Goal: Complete application form

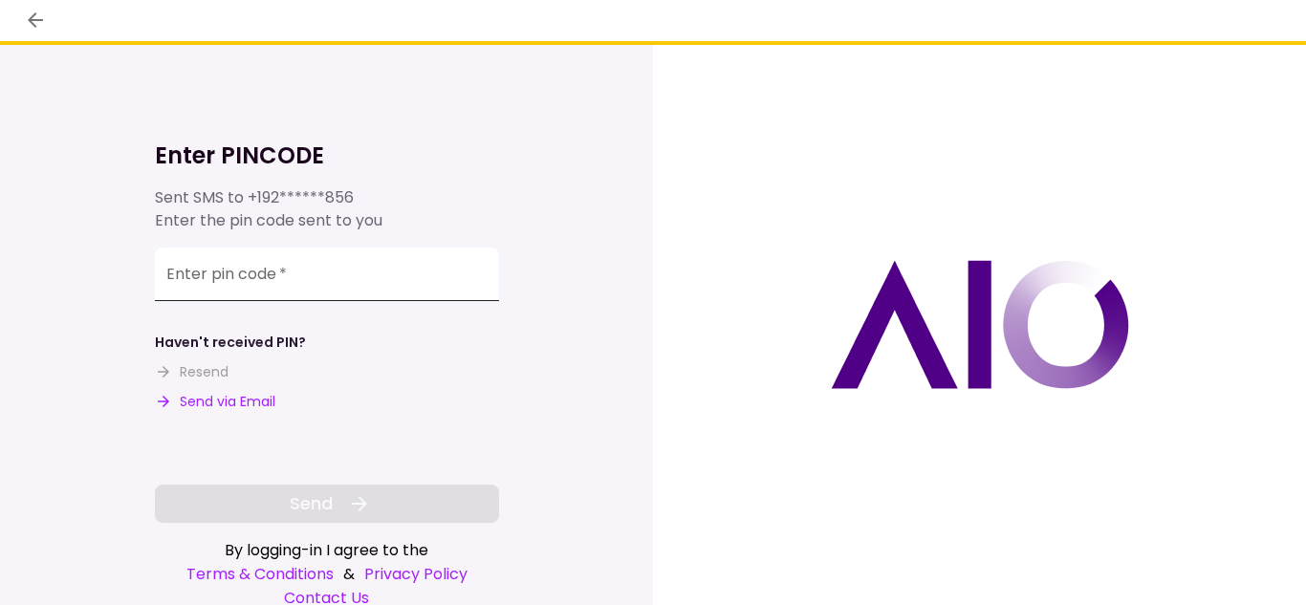
click at [245, 285] on input "Enter pin code   *" at bounding box center [327, 275] width 344 height 54
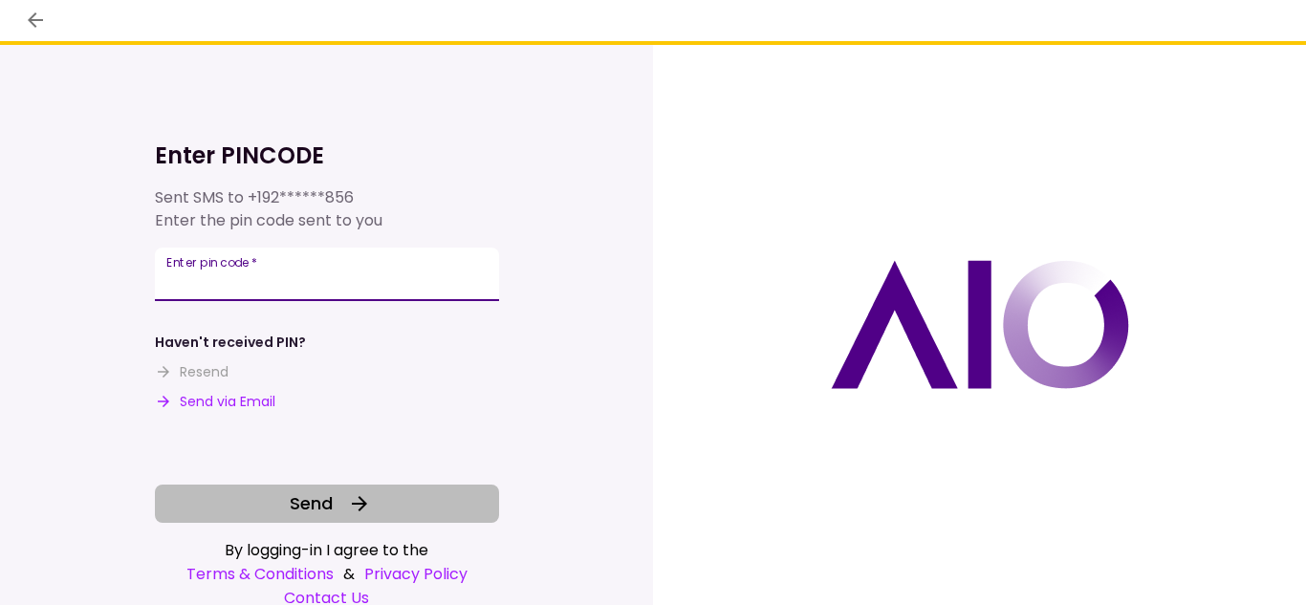
type input "******"
click at [379, 501] on button "Send" at bounding box center [327, 504] width 344 height 38
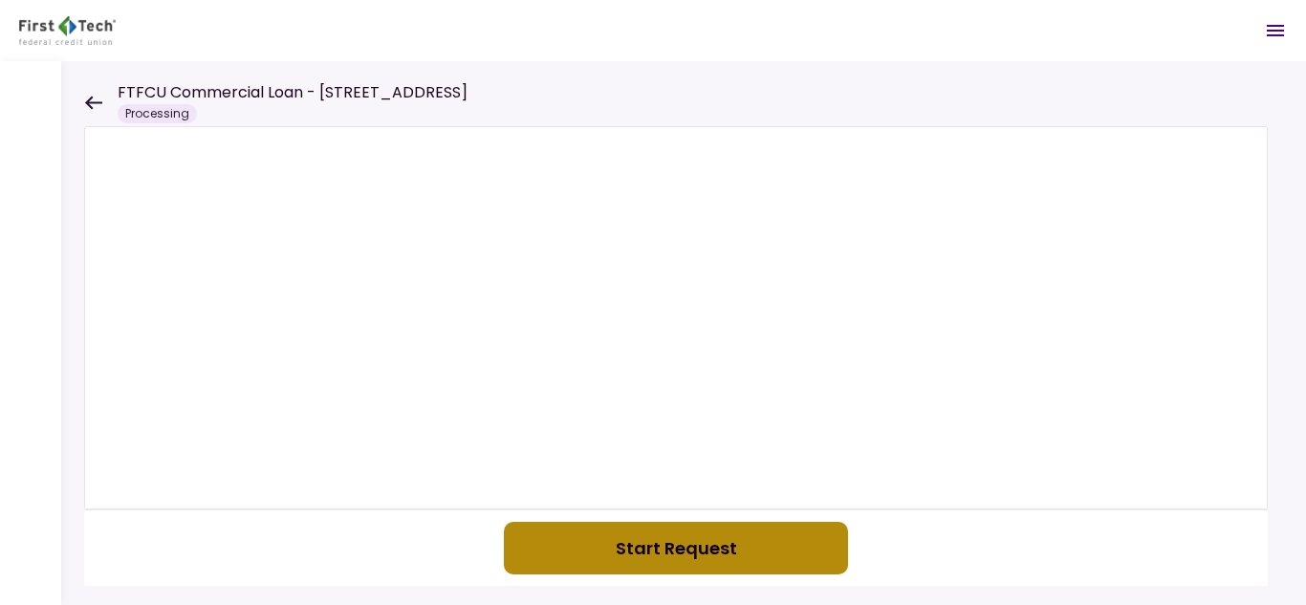
click at [735, 566] on button "Start Request" at bounding box center [676, 548] width 344 height 53
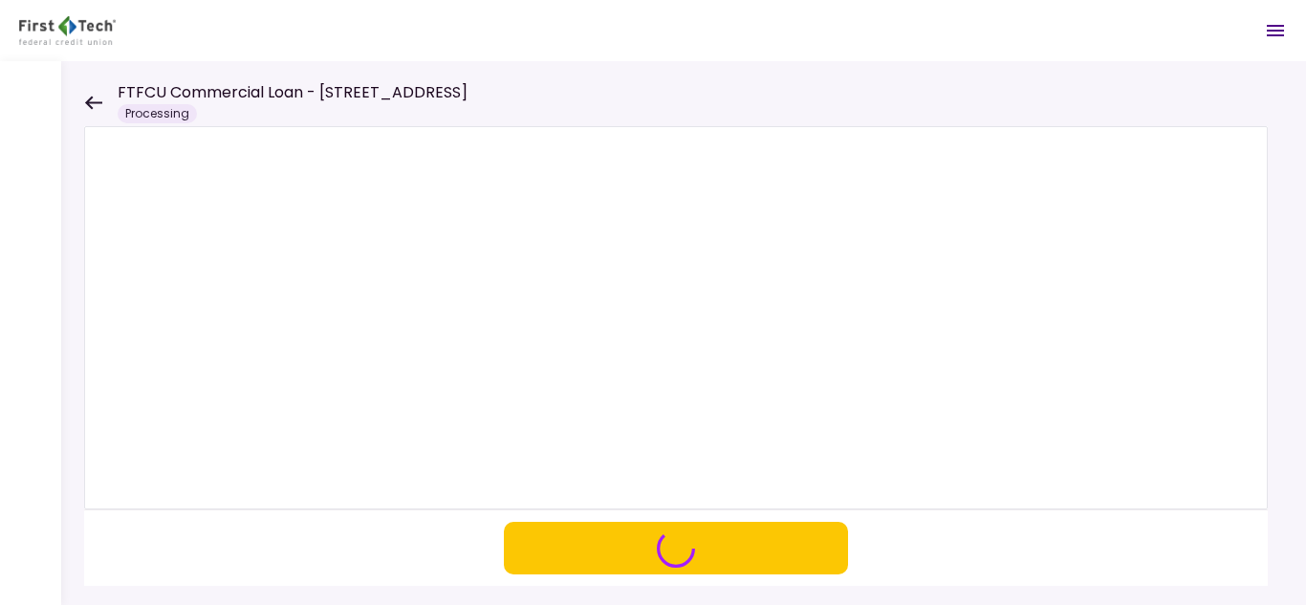
click at [1277, 511] on div at bounding box center [683, 333] width 1245 height 544
click at [1161, 558] on section at bounding box center [676, 548] width 1184 height 77
click at [96, 106] on icon at bounding box center [93, 103] width 18 height 14
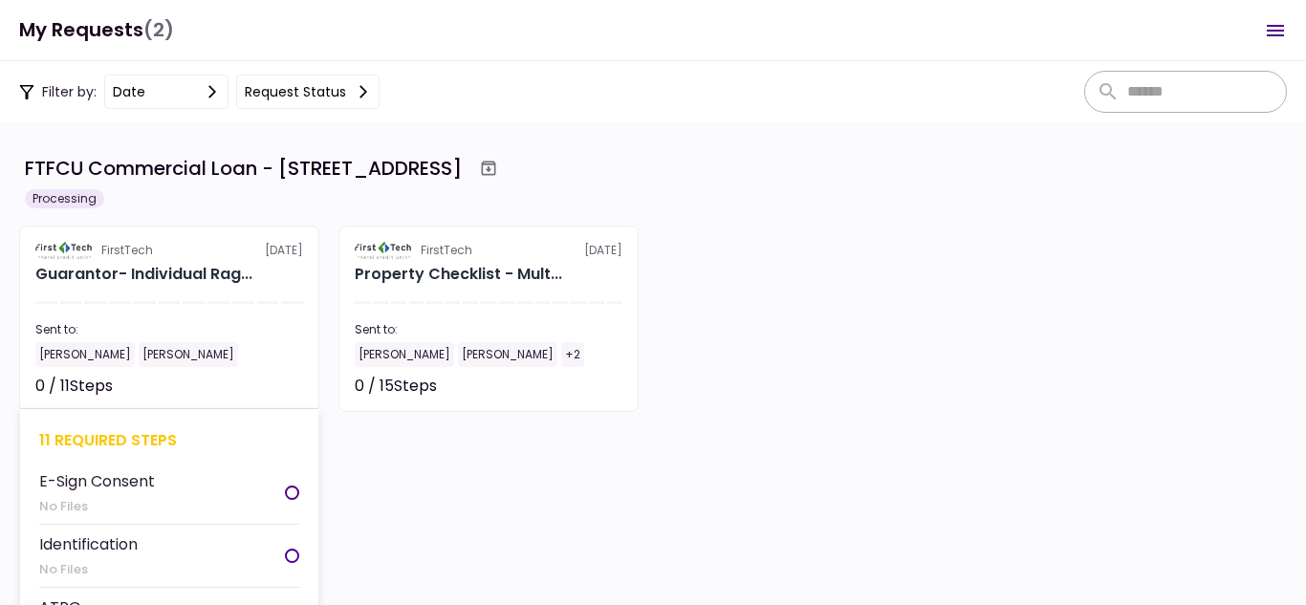
click at [265, 272] on div "Guarantor- Individual Rag..." at bounding box center [169, 274] width 268 height 23
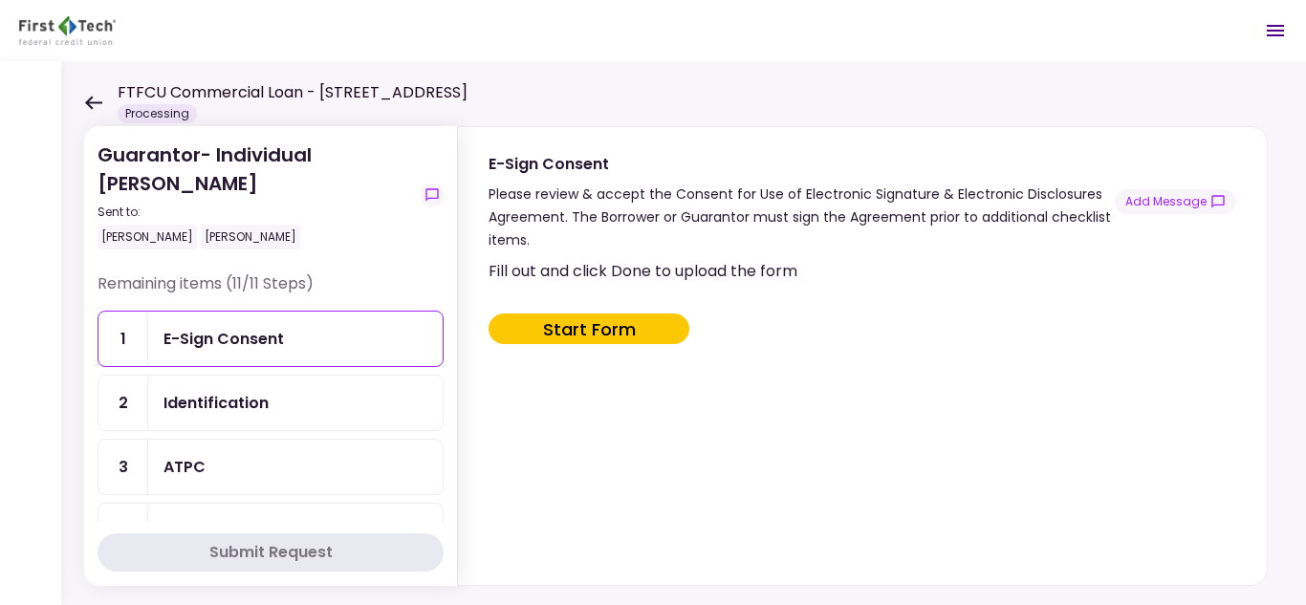
click at [567, 338] on button "Start Form" at bounding box center [589, 329] width 201 height 31
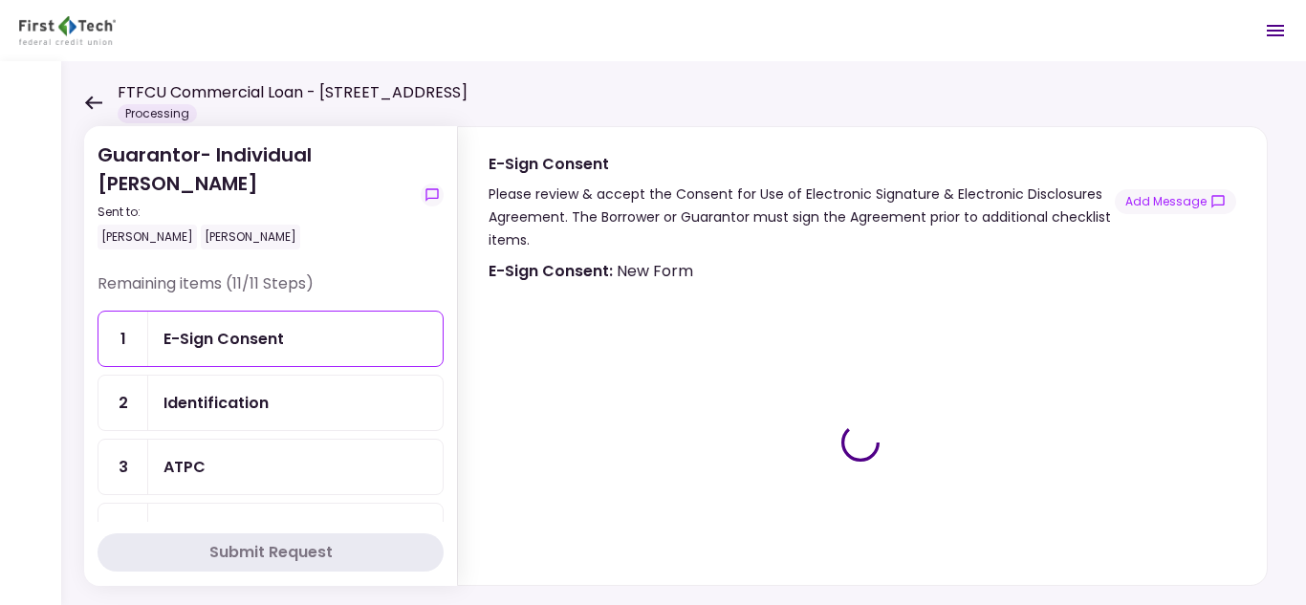
type input "***"
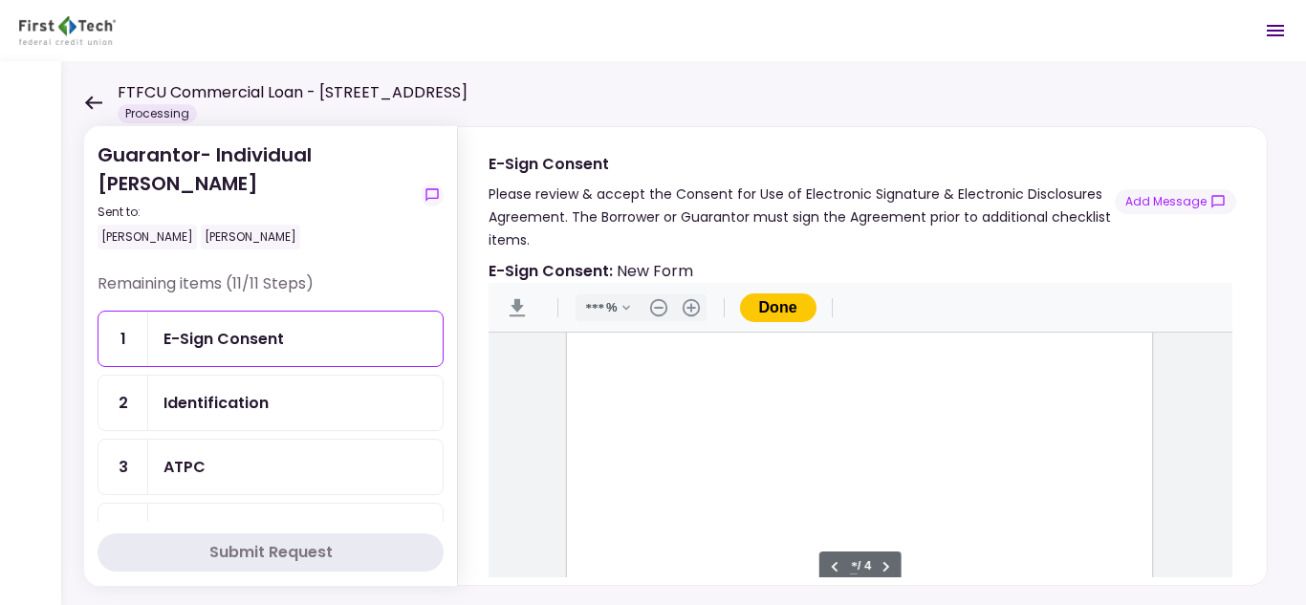
scroll to position [1861, 0]
type input "*"
click at [606, 385] on Box1 "Document Content" at bounding box center [609, 377] width 17 height 17
click at [602, 381] on div "Document Content" at bounding box center [609, 377] width 15 height 15
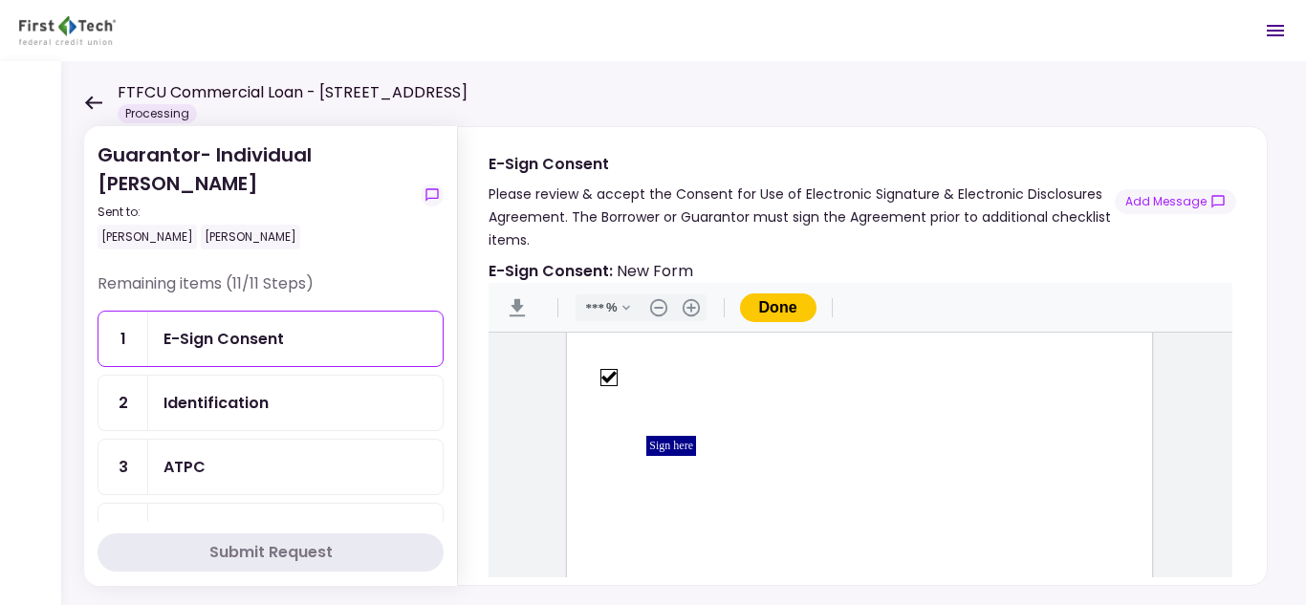
click at [663, 449] on div "Sign here" at bounding box center [671, 446] width 50 height 20
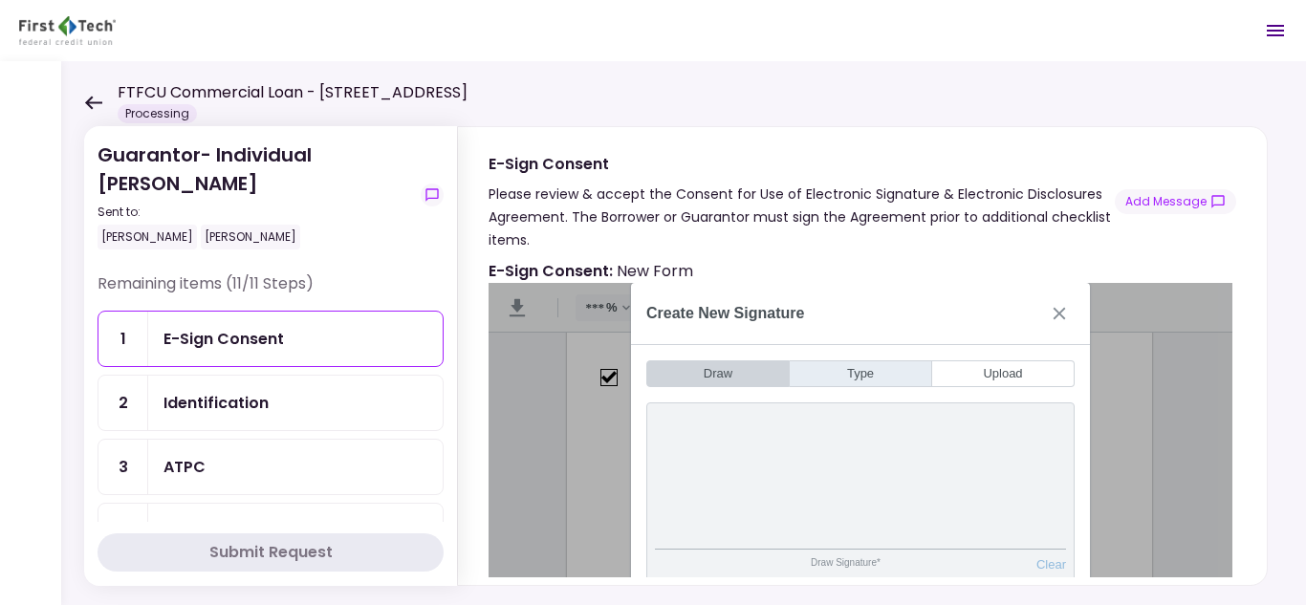
click at [867, 383] on button "Type" at bounding box center [861, 374] width 142 height 27
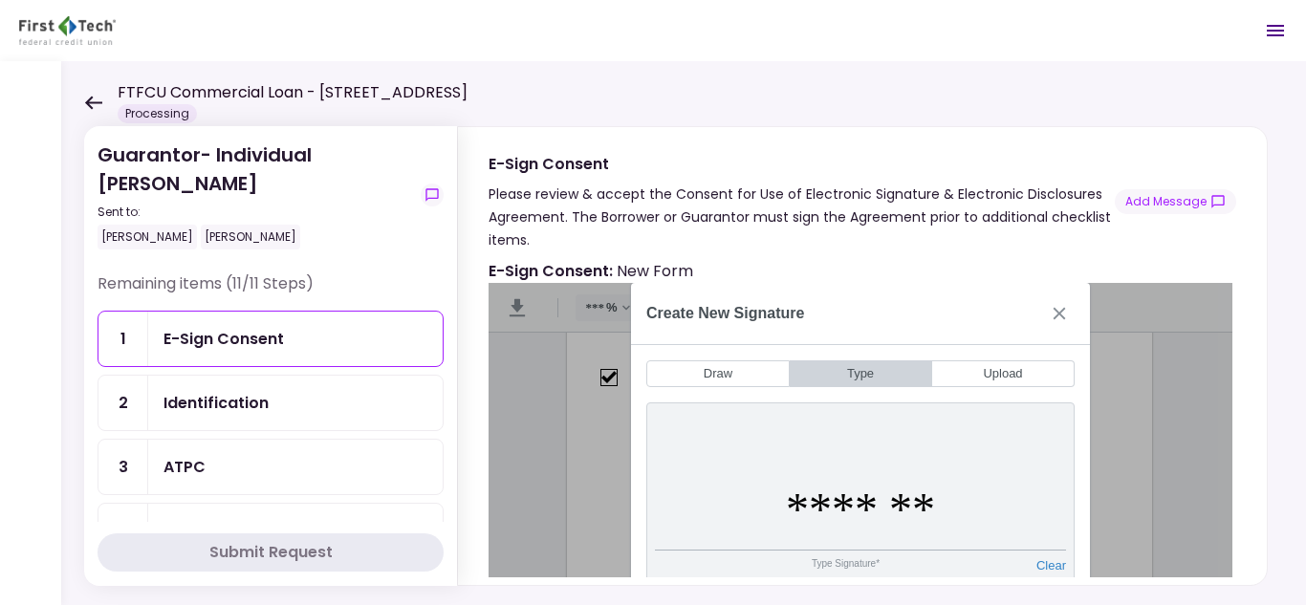
type input "*******"
click at [1098, 427] on div "Create New Signature Draw Type Upload Draw Signature* Clear Draw Initials* Clea…" at bounding box center [861, 442] width 744 height 318
click at [968, 534] on input "*******" at bounding box center [860, 510] width 411 height 81
click at [1062, 299] on button "Close" at bounding box center [1059, 313] width 31 height 31
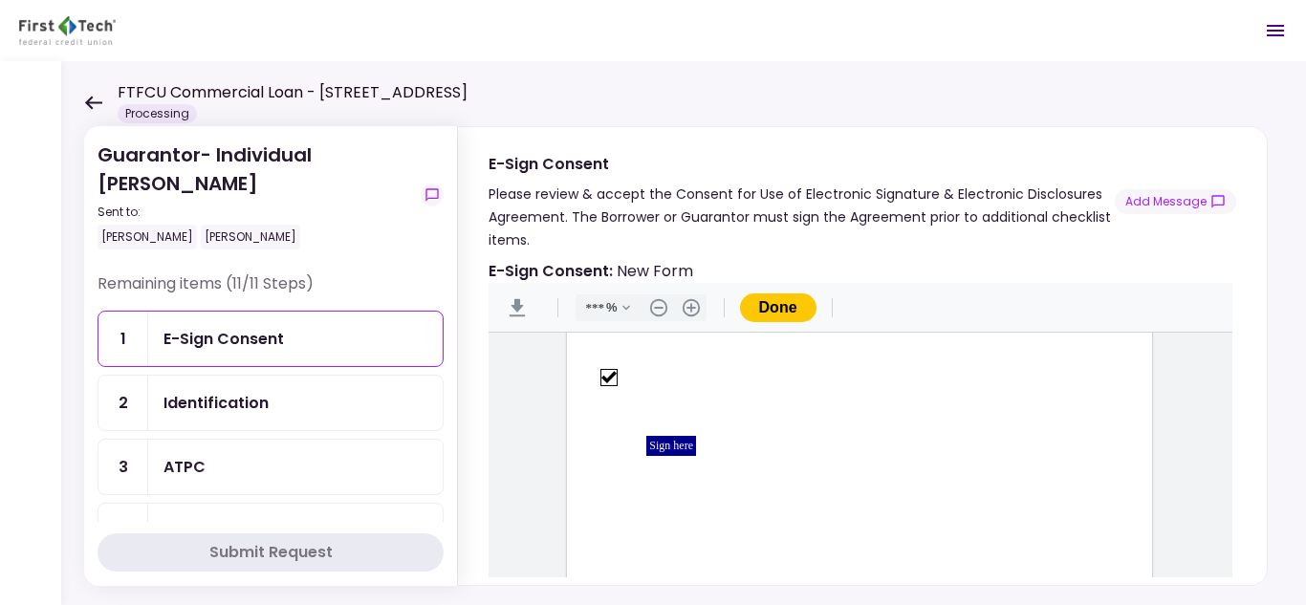
click at [685, 449] on div "Sign here" at bounding box center [671, 446] width 50 height 20
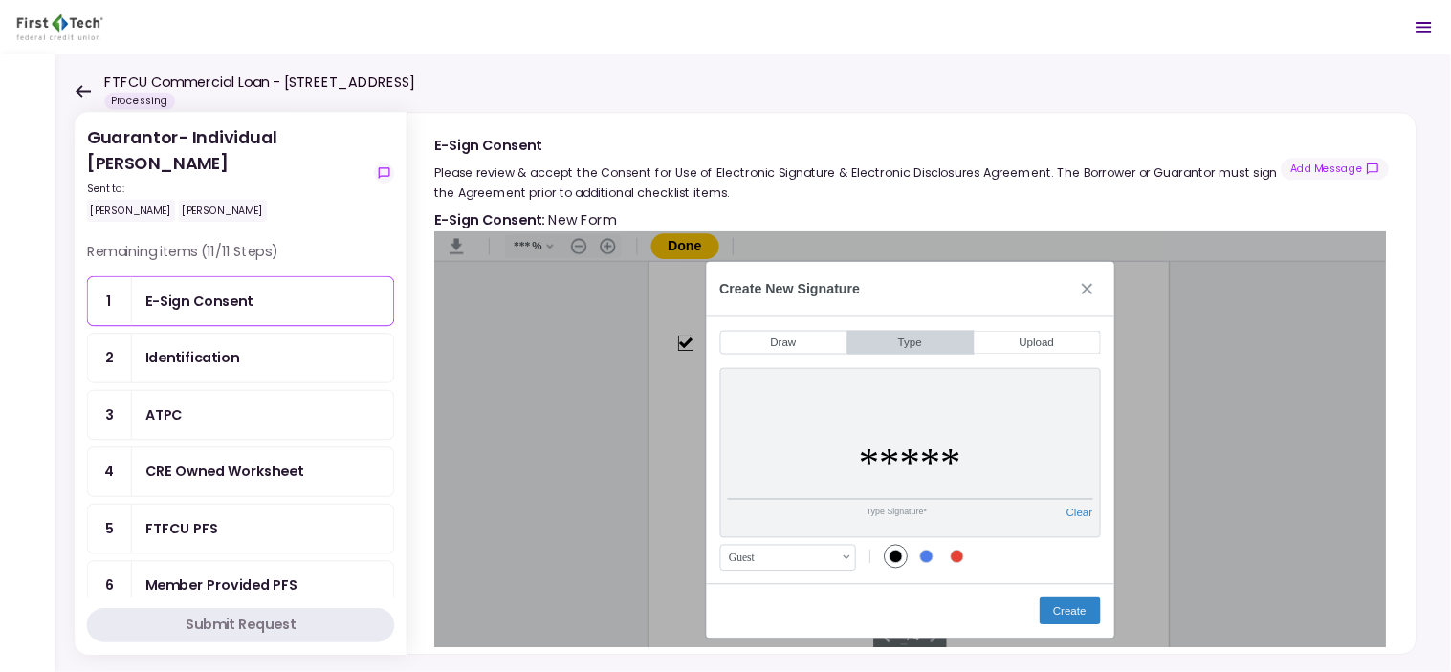
scroll to position [2599, 0]
drag, startPoint x: 1278, startPoint y: 2, endPoint x: 1095, endPoint y: 524, distance: 553.2
click at [1095, 524] on input "*****" at bounding box center [1024, 521] width 411 height 81
type input "*******"
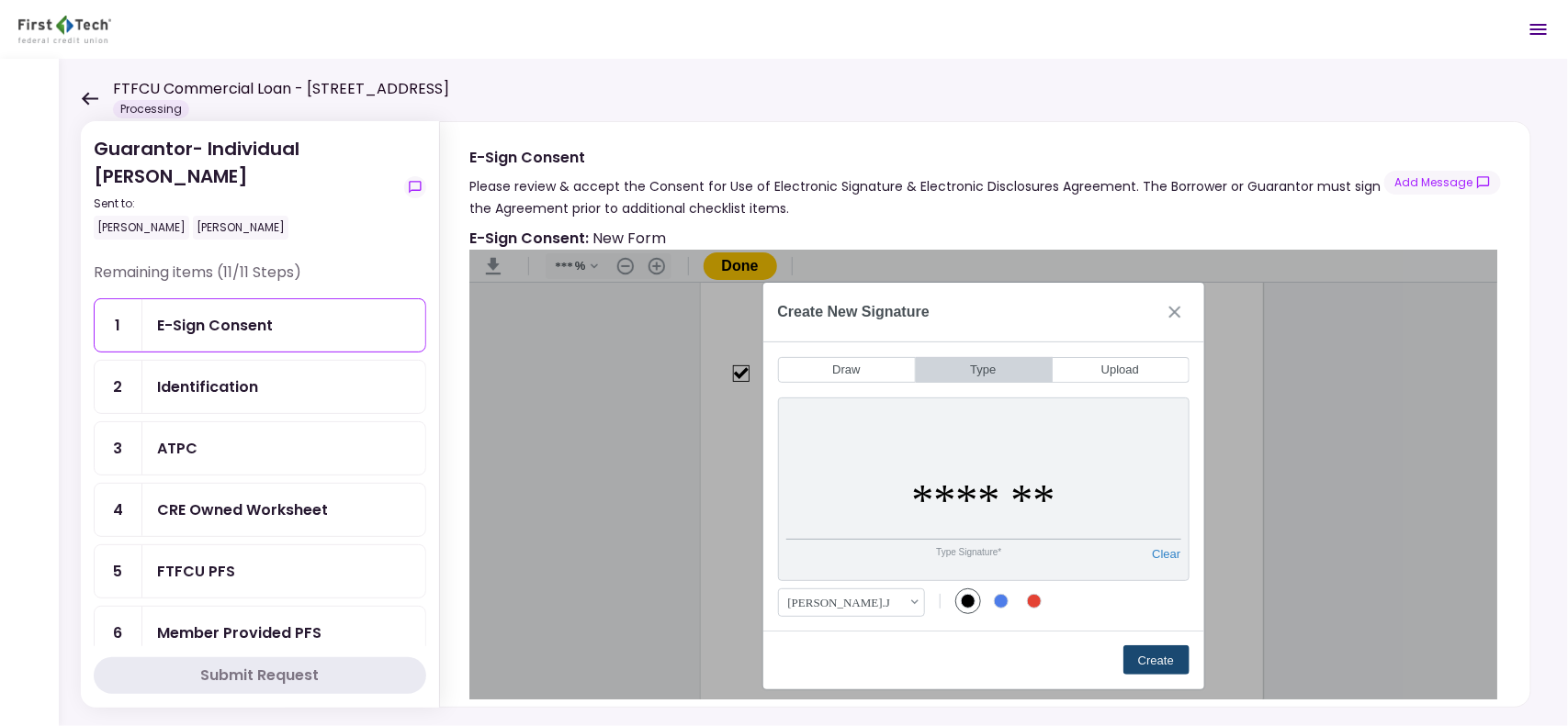
click at [1164, 580] on button "Create" at bounding box center [1157, 660] width 66 height 30
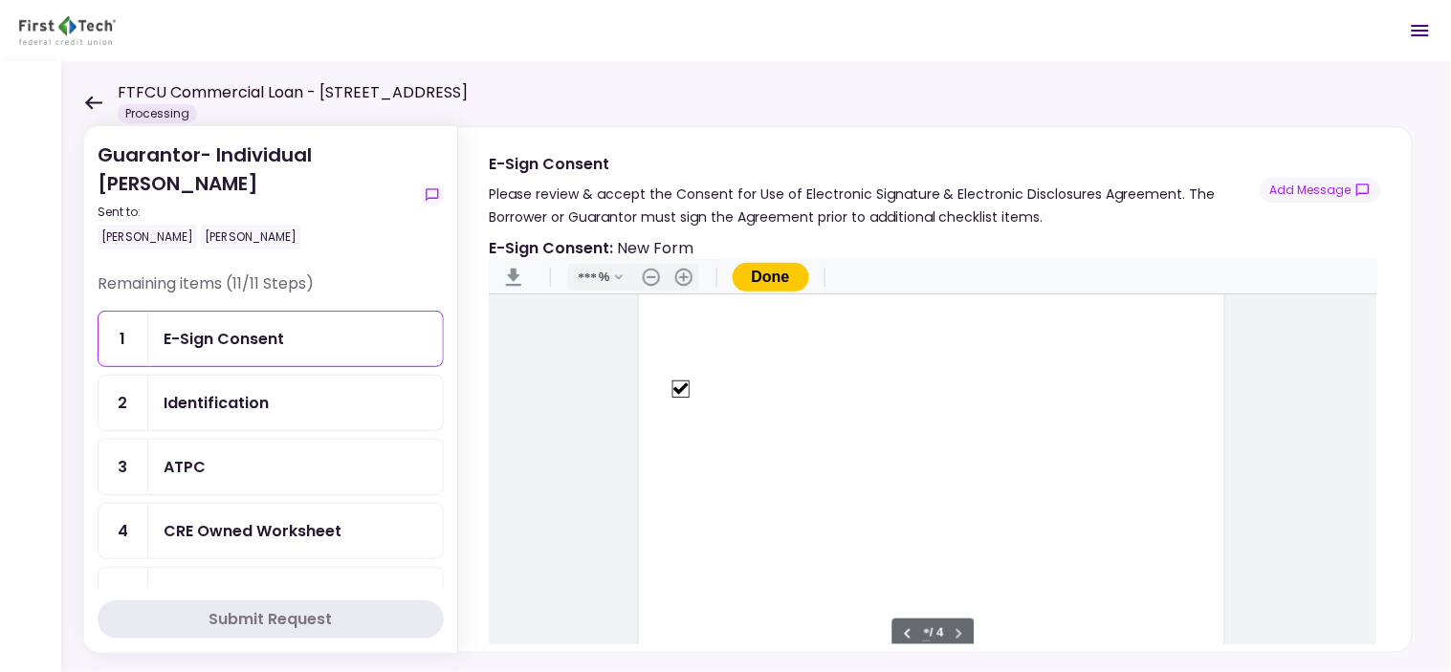
drag, startPoint x: 1629, startPoint y: 0, endPoint x: 1005, endPoint y: 80, distance: 628.7
click at [1005, 80] on div "Guarantor- Individual [PERSON_NAME] Sent to: [PERSON_NAME] [PERSON_NAME] Remain…" at bounding box center [756, 366] width 1390 height 611
click at [770, 263] on button "Done" at bounding box center [771, 277] width 77 height 29
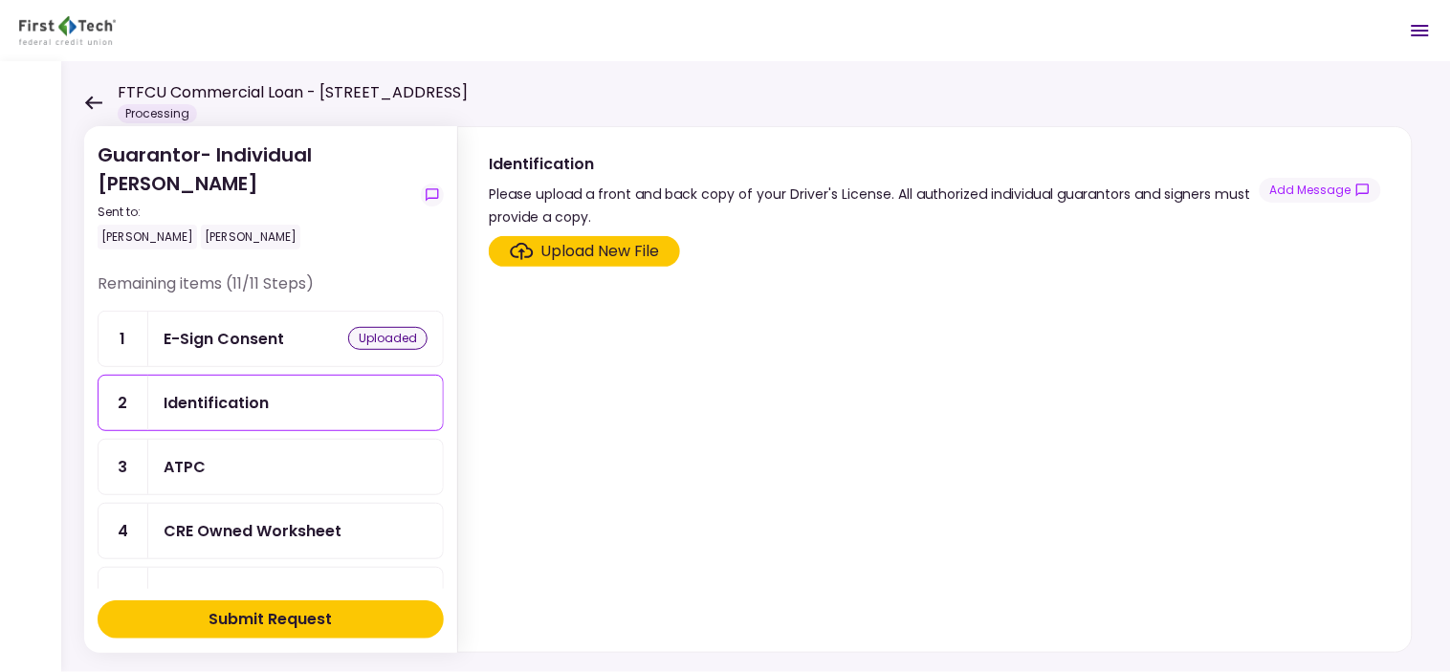
click at [230, 471] on div "ATPC" at bounding box center [296, 467] width 264 height 24
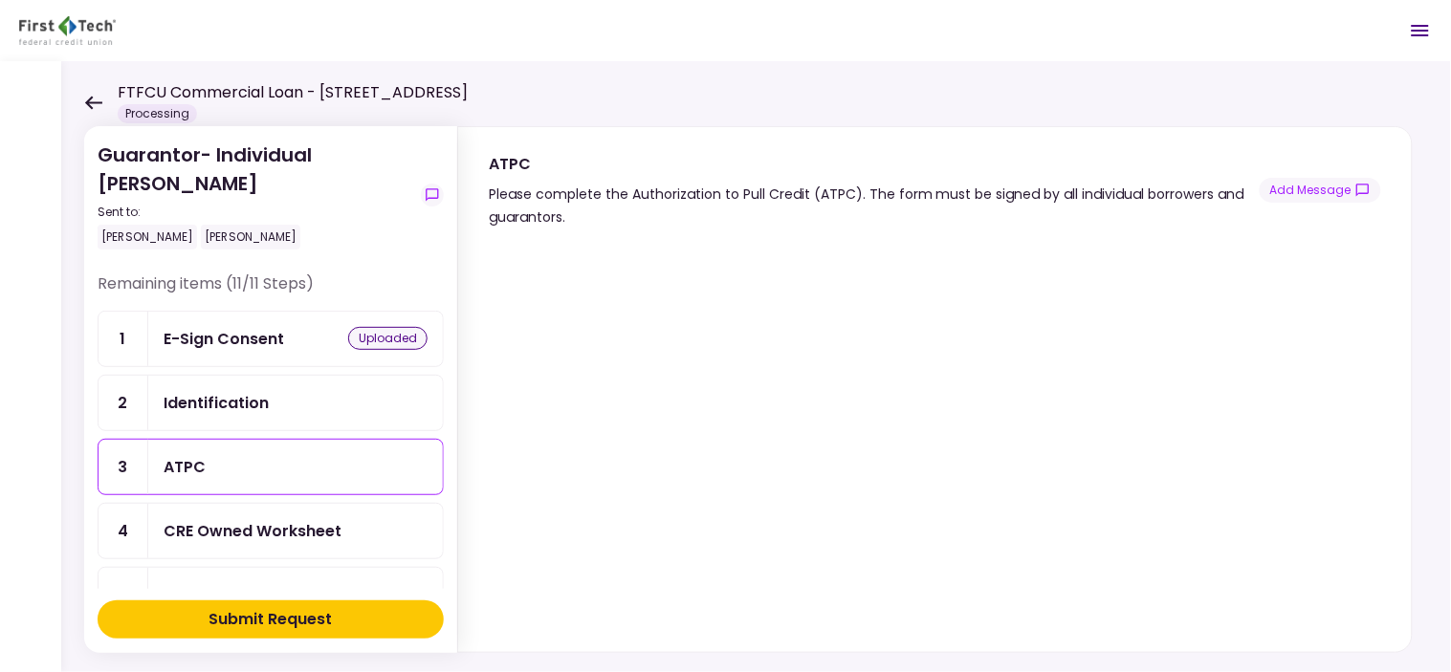
click at [215, 414] on div "Identification" at bounding box center [295, 403] width 295 height 55
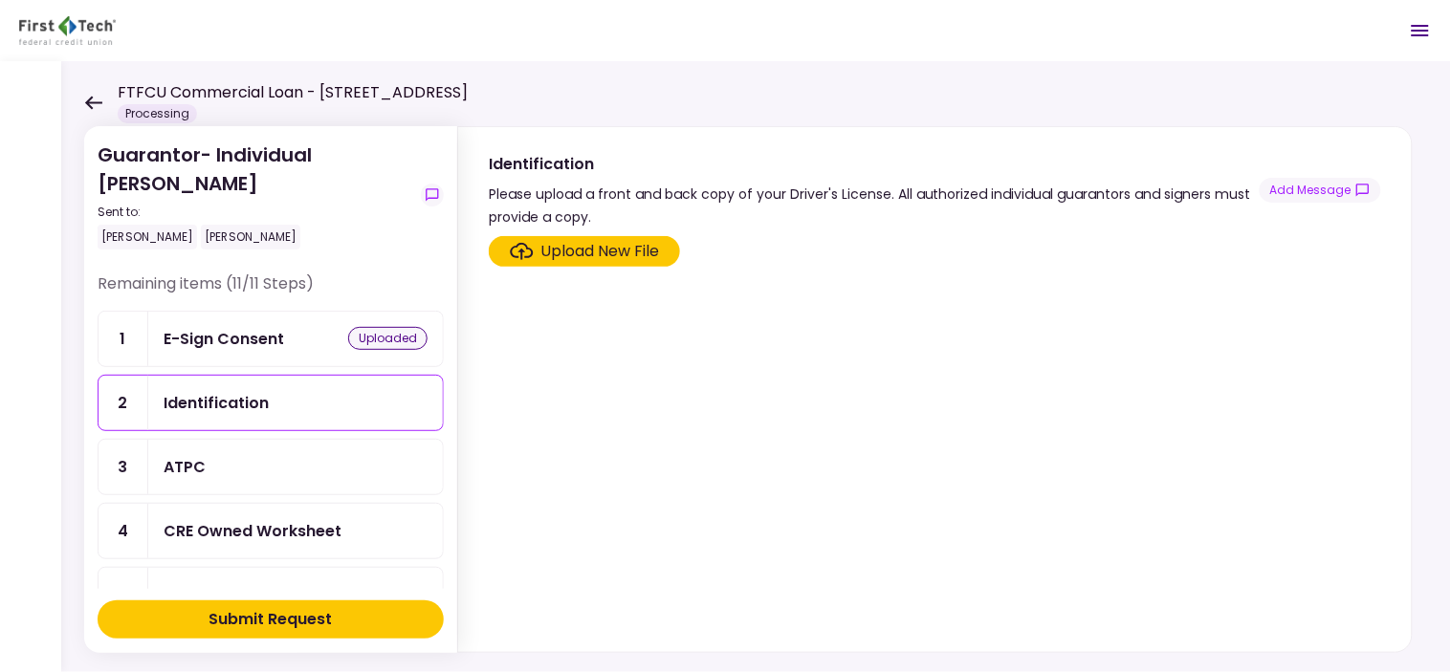
click at [614, 246] on div "Upload New File" at bounding box center [600, 251] width 119 height 23
click at [0, 0] on input "Upload New File" at bounding box center [0, 0] width 0 height 0
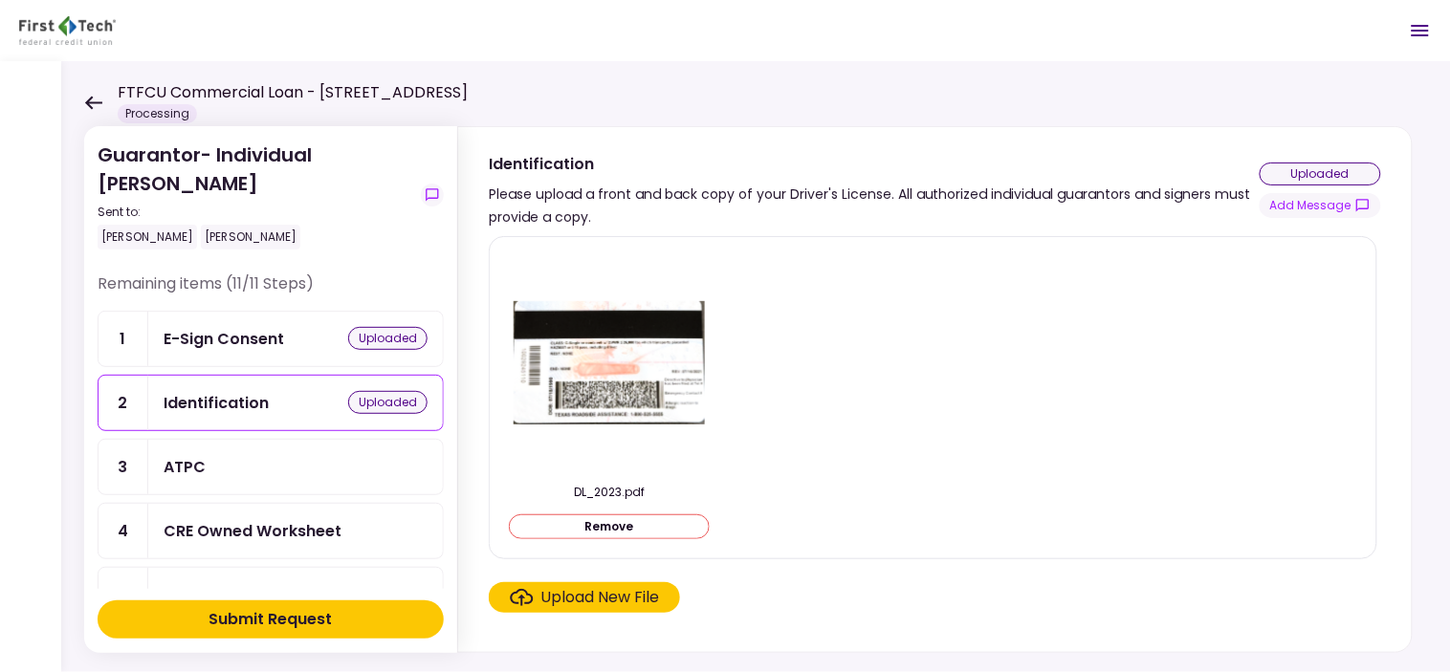
click at [252, 463] on div "ATPC" at bounding box center [296, 467] width 264 height 24
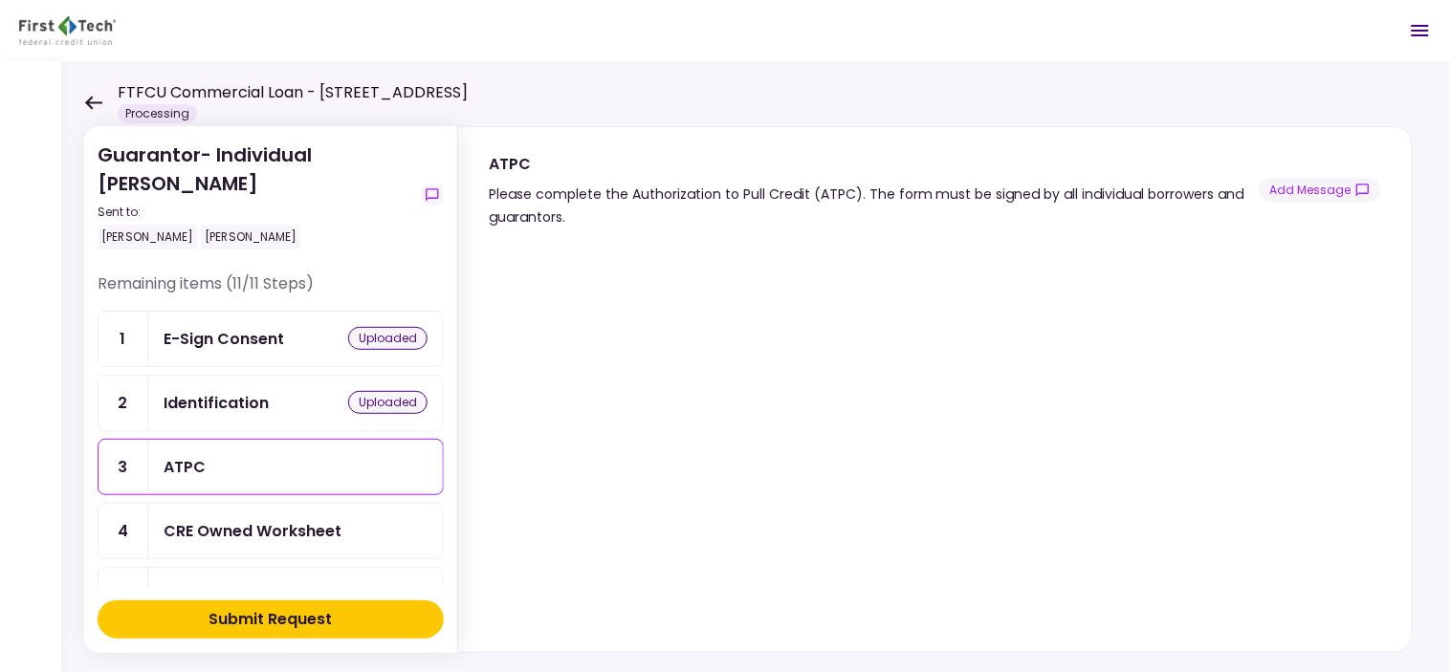
click at [304, 519] on div "CRE Owned Worksheet" at bounding box center [253, 531] width 178 height 24
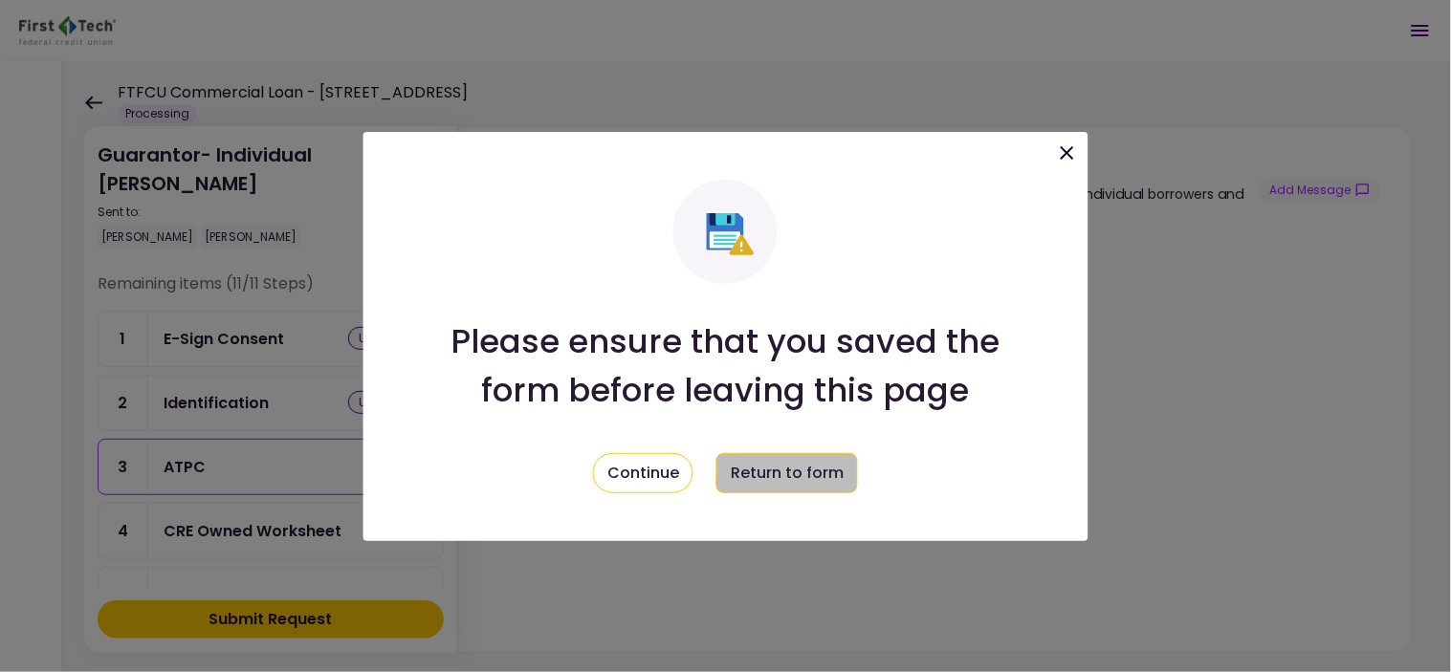
click at [781, 471] on button "Return to form" at bounding box center [787, 473] width 142 height 40
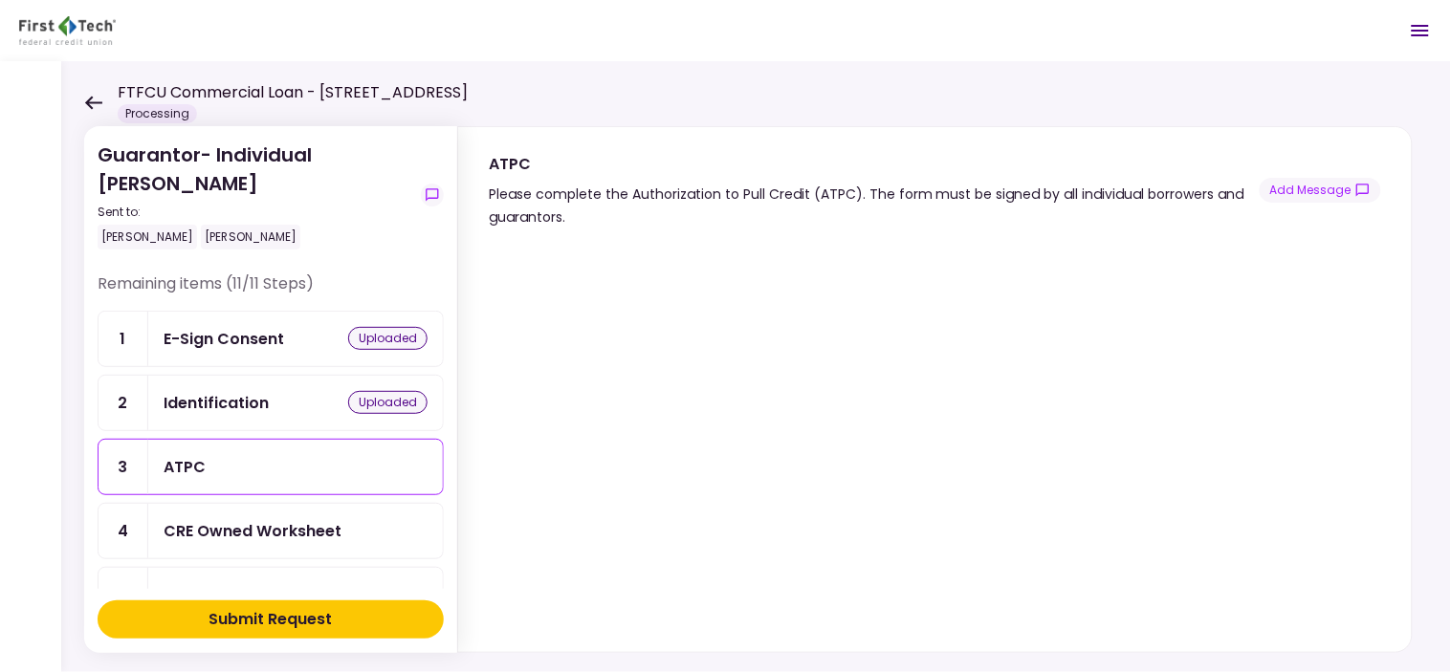
click at [264, 512] on div "CRE Owned Worksheet" at bounding box center [295, 531] width 295 height 55
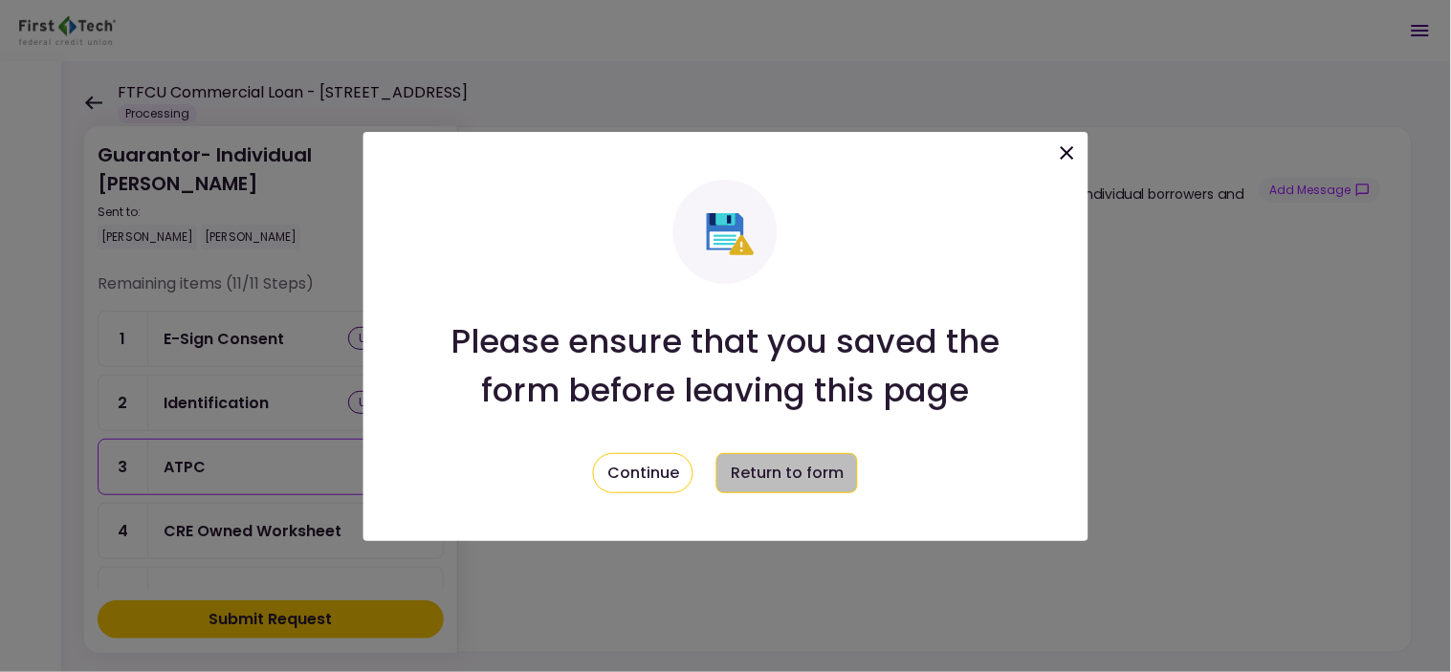
click at [788, 482] on button "Return to form" at bounding box center [787, 473] width 142 height 40
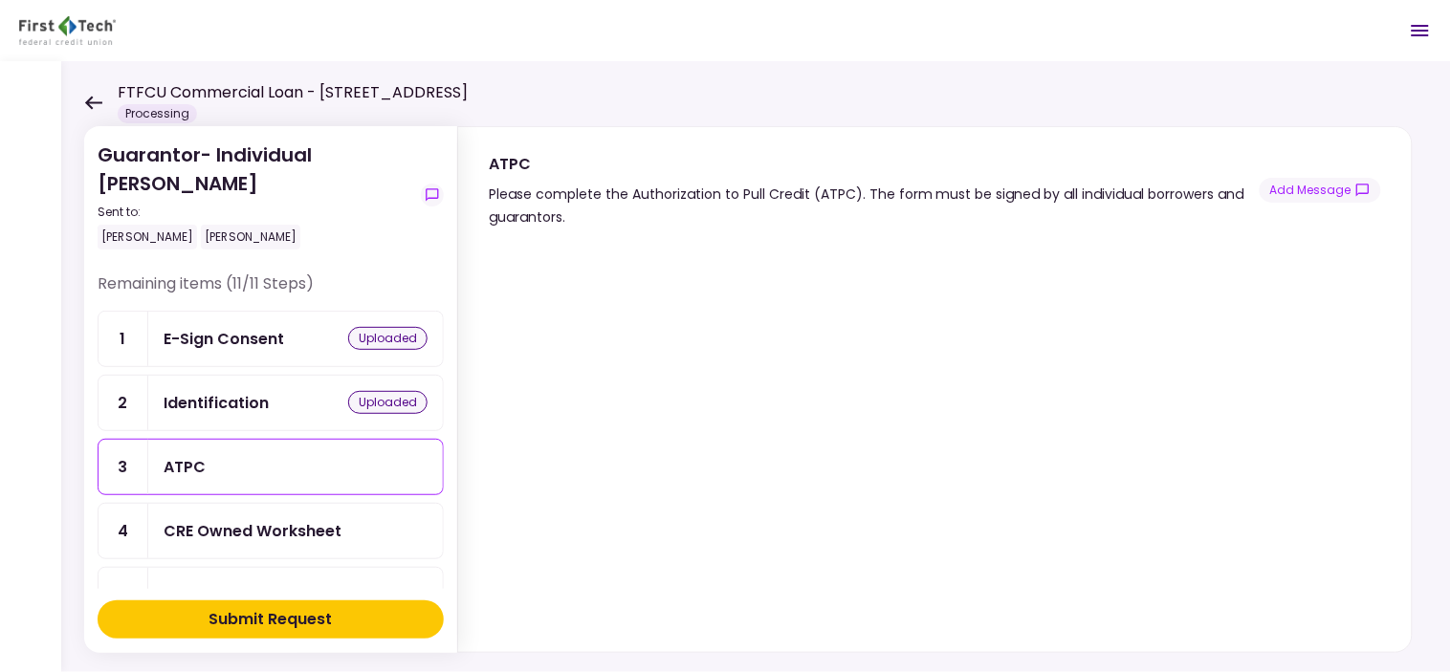
click at [220, 519] on div "CRE Owned Worksheet" at bounding box center [253, 531] width 178 height 24
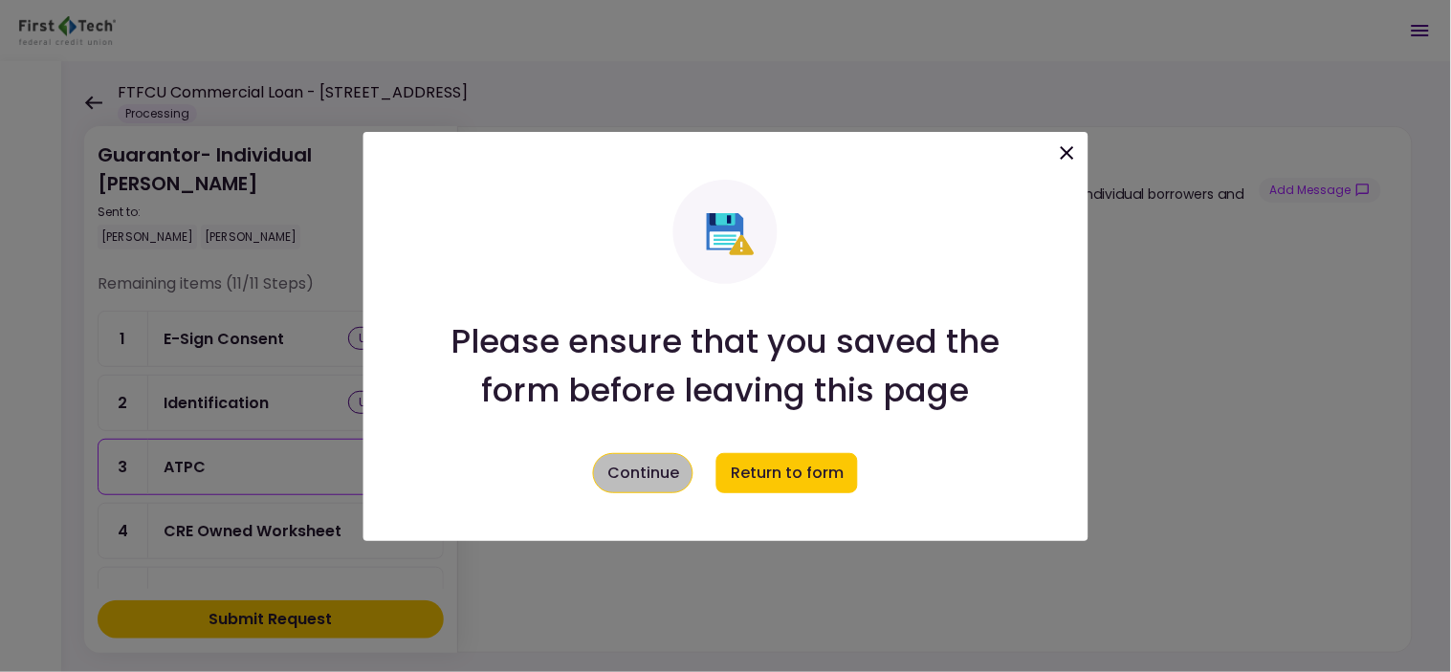
click at [666, 484] on button "Continue" at bounding box center [643, 473] width 100 height 40
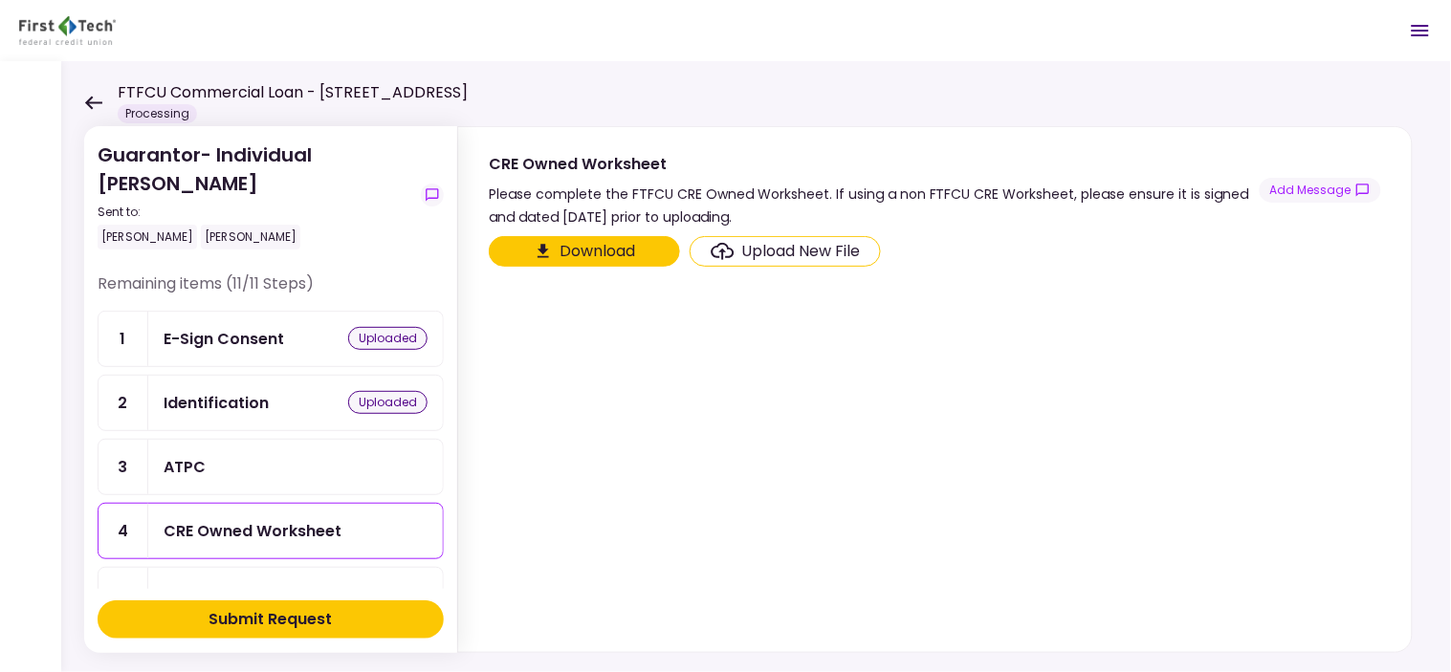
click at [598, 244] on button "Download" at bounding box center [584, 251] width 191 height 31
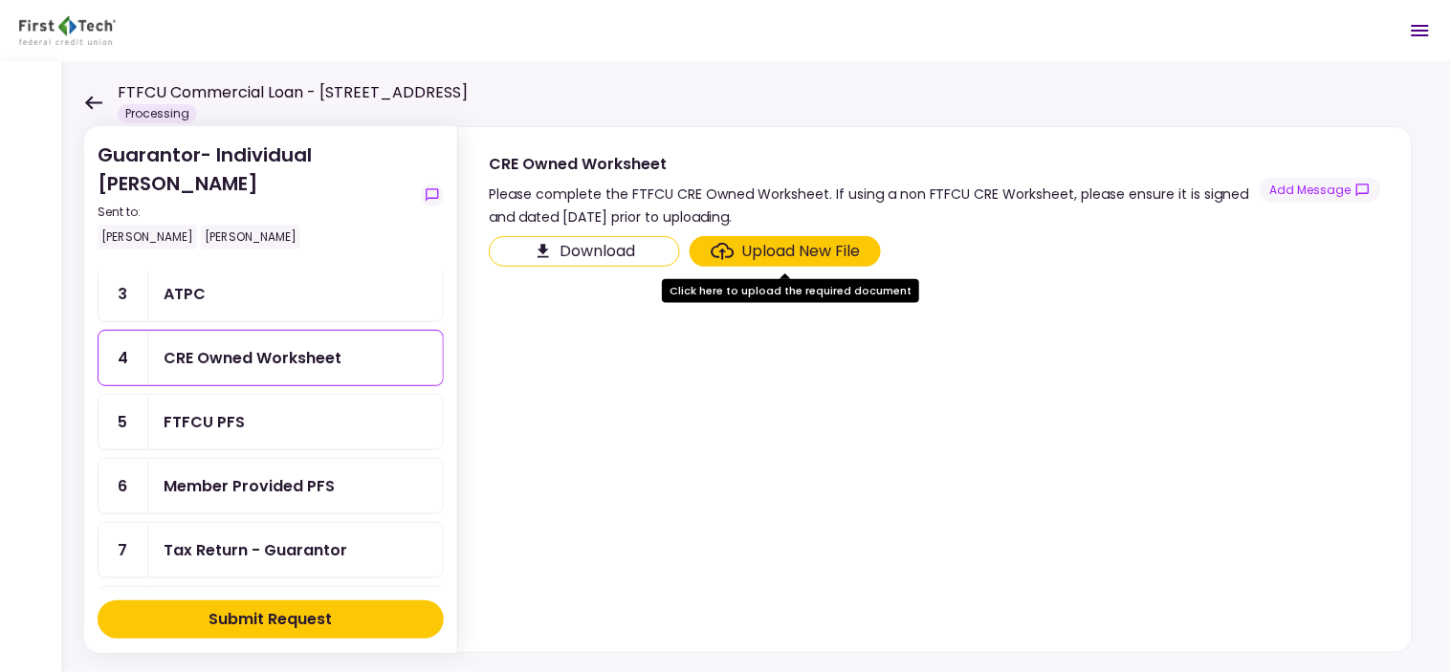
scroll to position [174, 0]
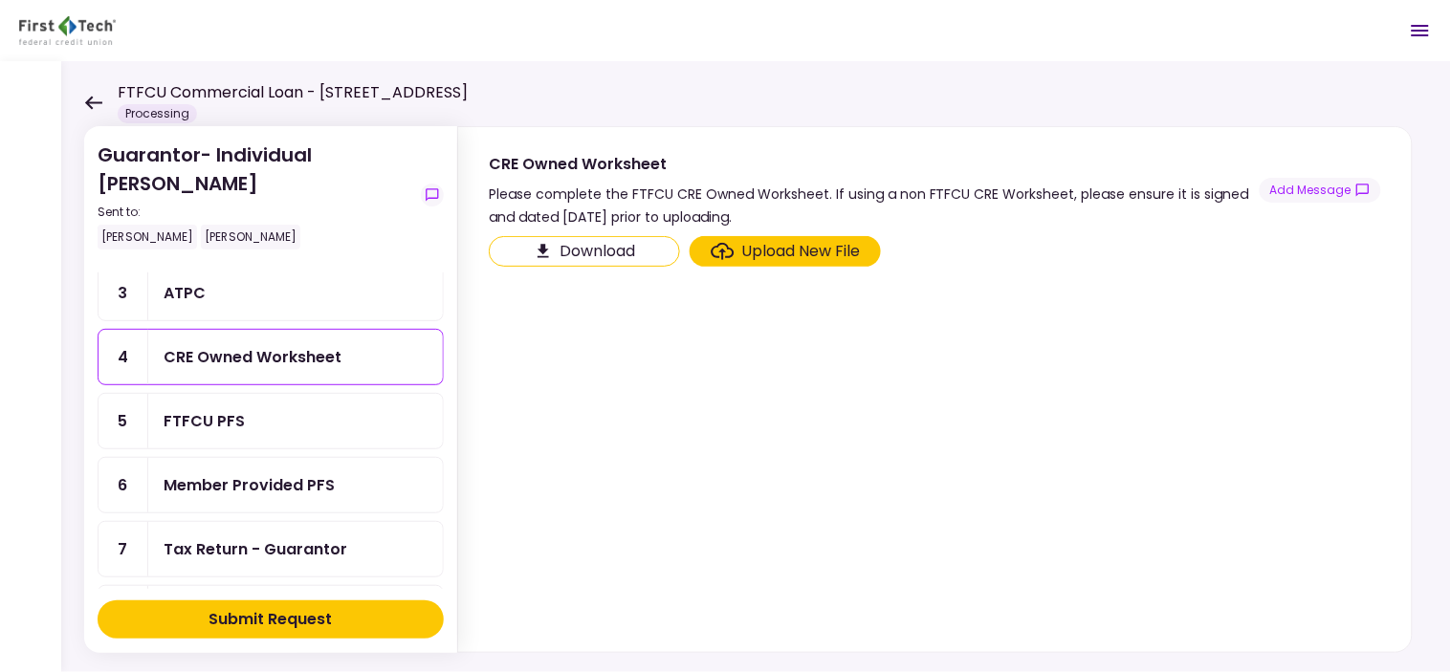
click at [239, 409] on div "FTFCU PFS" at bounding box center [204, 421] width 81 height 24
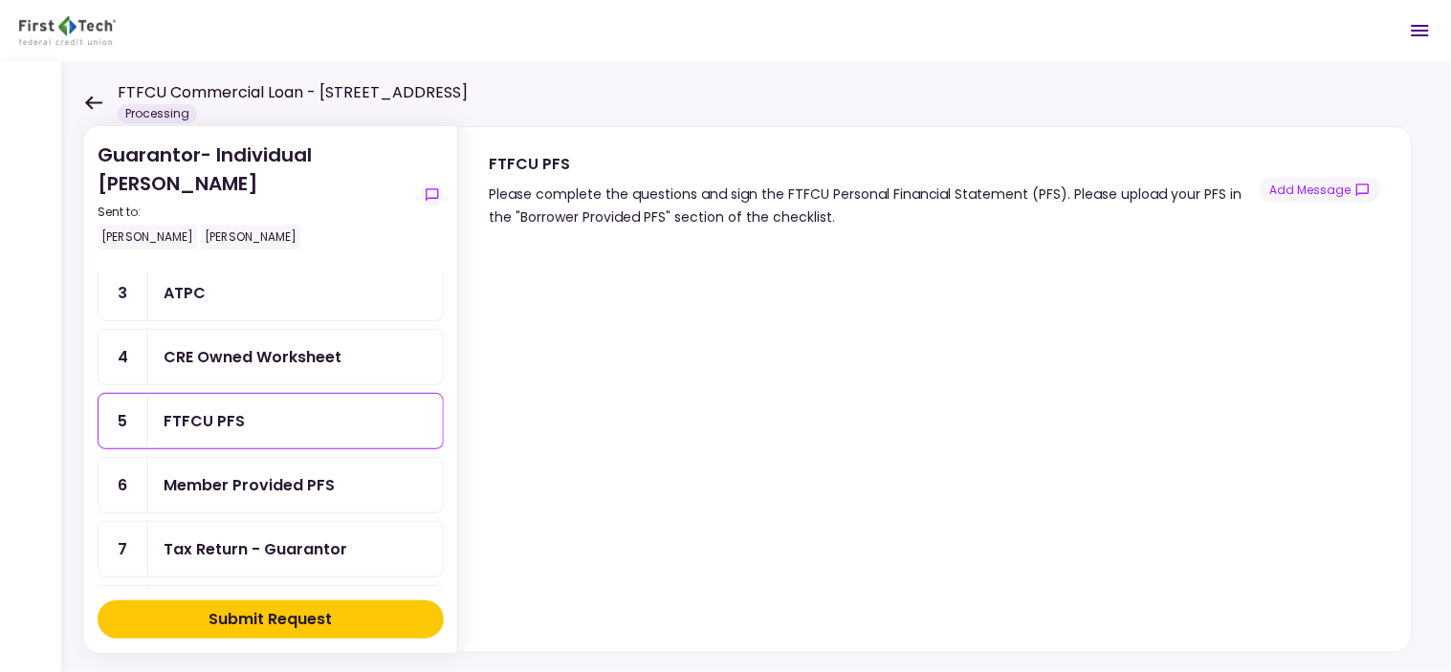
click at [317, 473] on div "Member Provided PFS" at bounding box center [249, 485] width 171 height 24
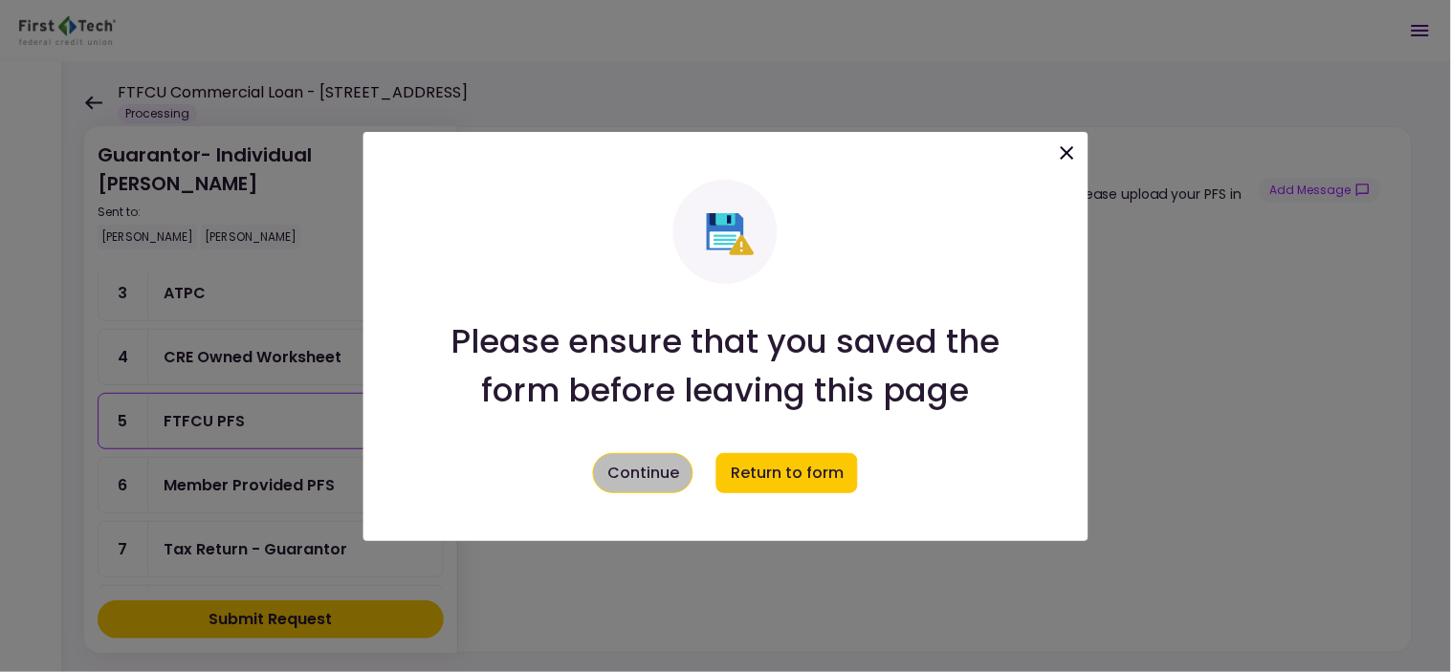
click at [676, 488] on button "Continue" at bounding box center [643, 473] width 100 height 40
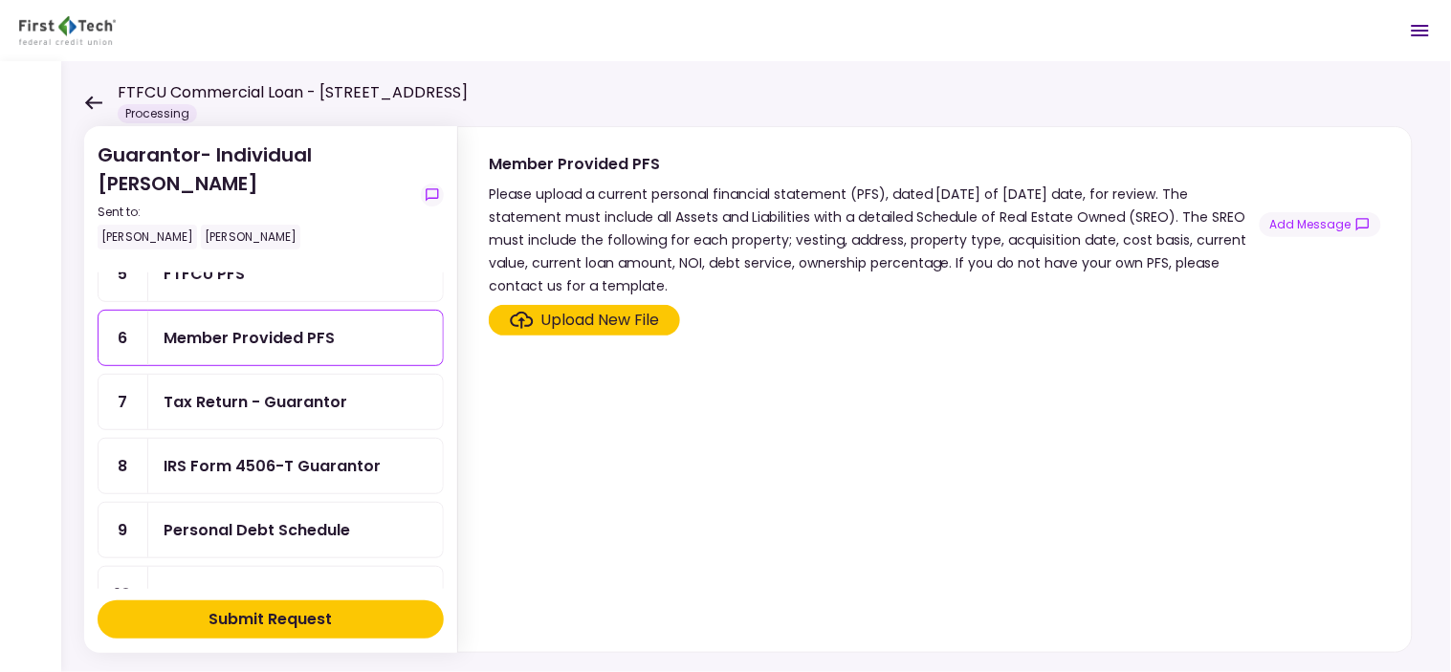
scroll to position [321, 0]
click at [296, 405] on div "Tax Return - Guarantor" at bounding box center [295, 402] width 295 height 55
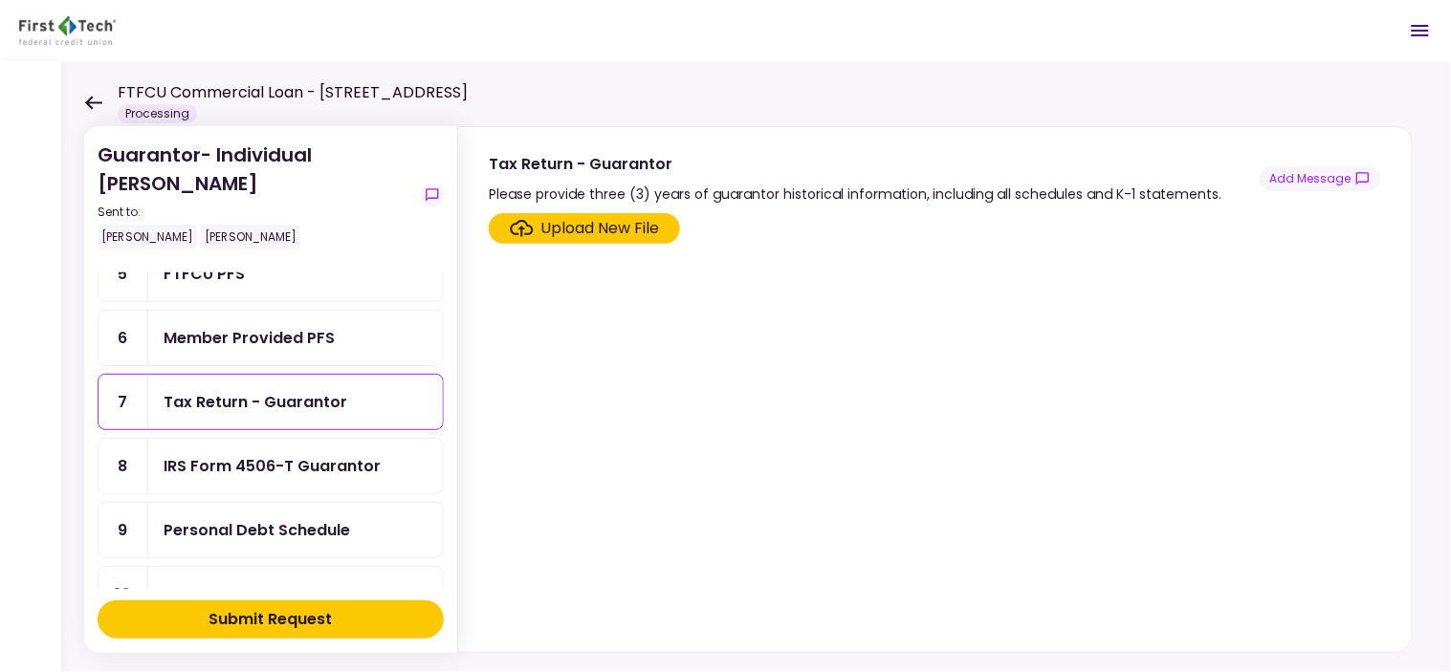
click at [296, 405] on div "Tax Return - Guarantor" at bounding box center [295, 402] width 295 height 55
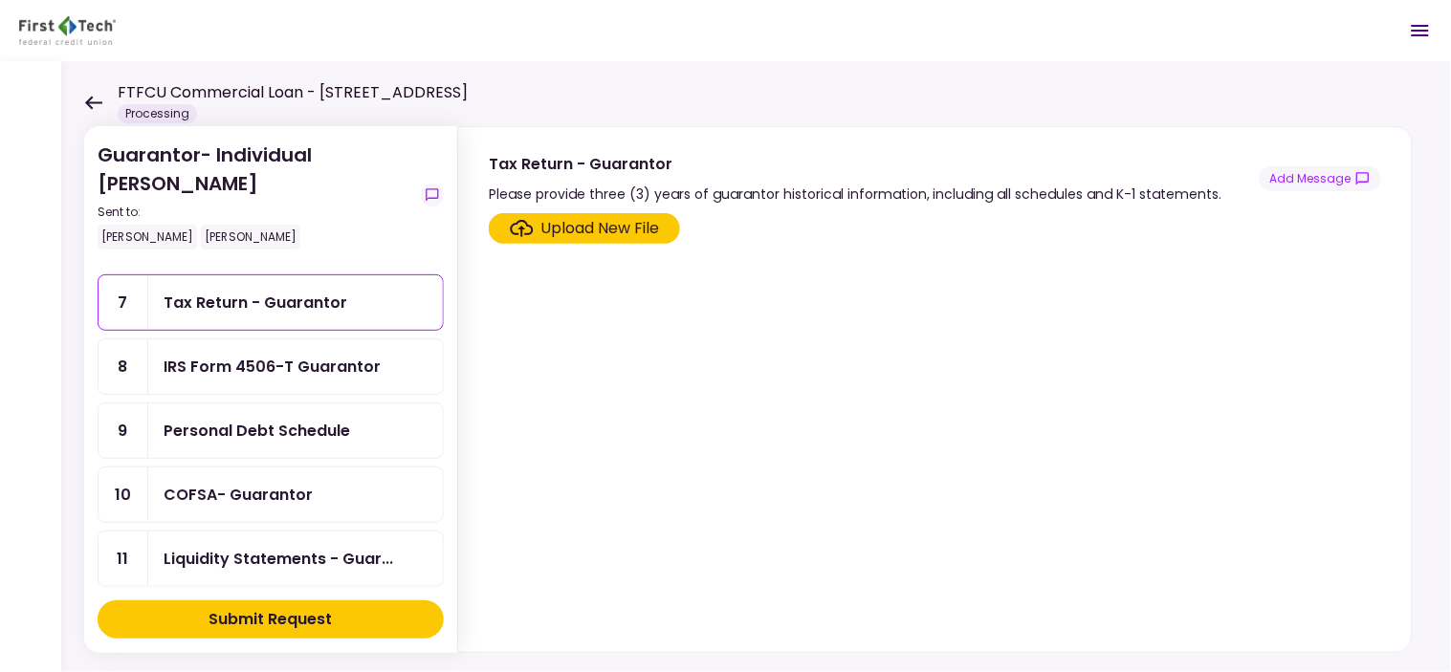
click at [96, 98] on icon at bounding box center [93, 103] width 18 height 14
